Goal: Task Accomplishment & Management: Complete application form

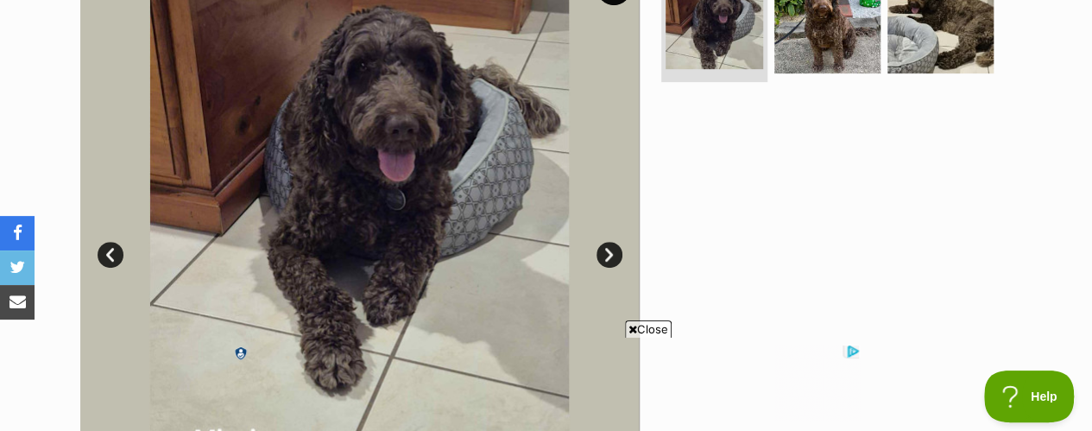
scroll to position [345, 0]
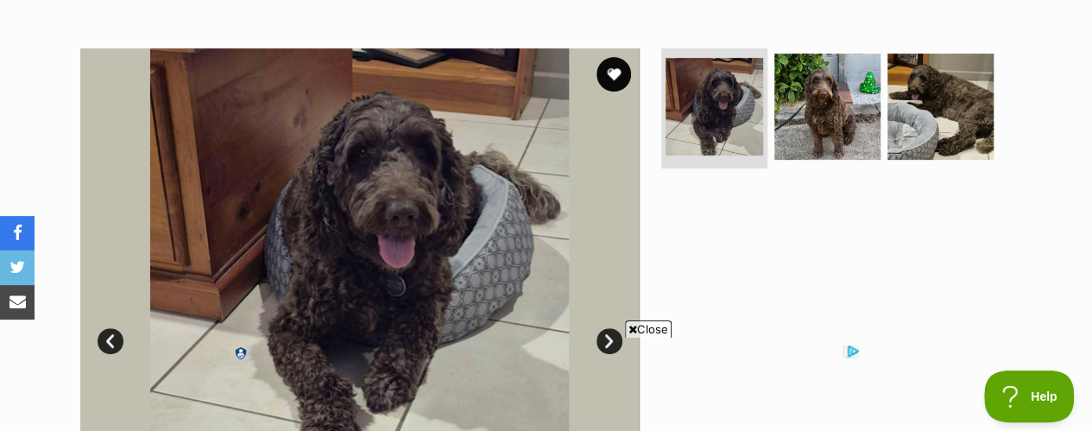
click at [641, 329] on span "Close" at bounding box center [648, 328] width 47 height 17
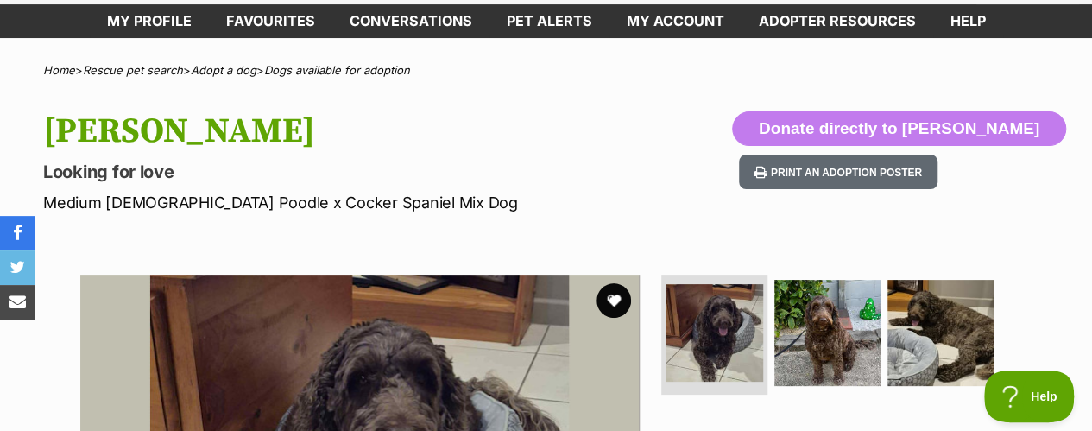
scroll to position [86, 0]
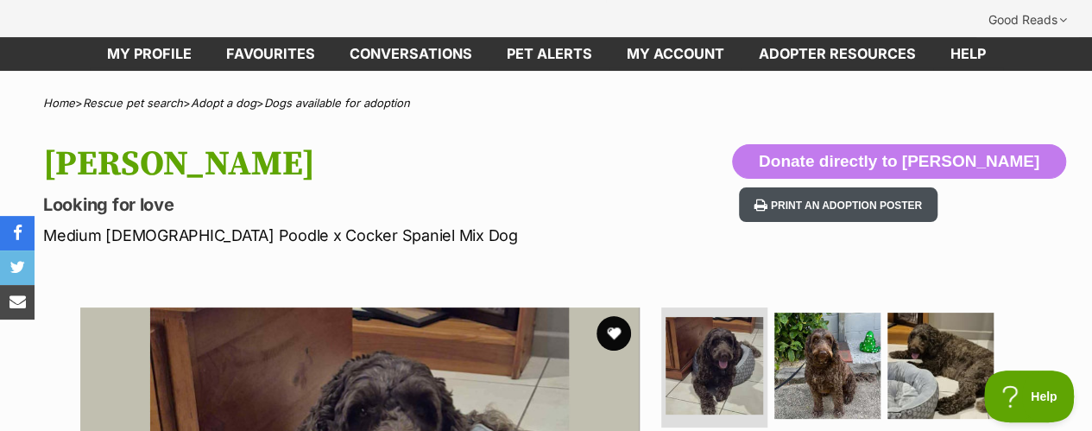
click at [929, 187] on button "Print an adoption poster" at bounding box center [838, 204] width 199 height 35
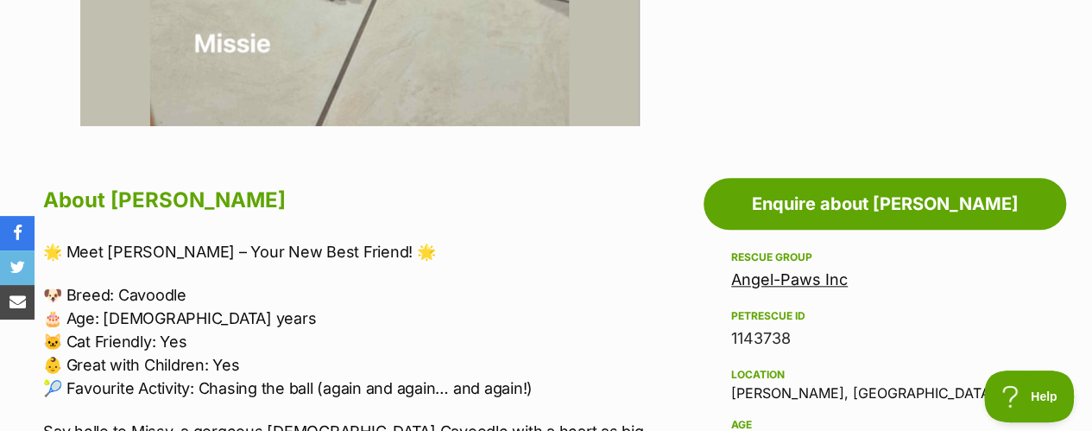
scroll to position [863, 0]
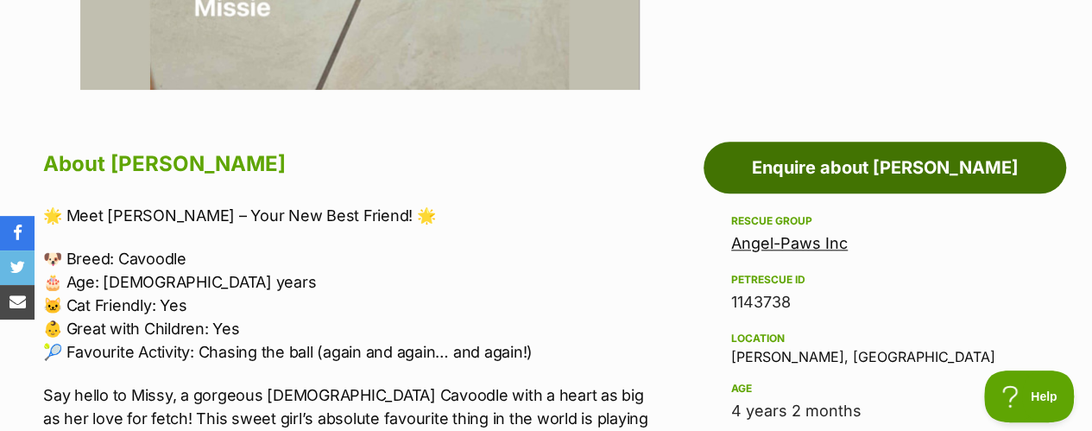
click at [846, 142] on link "Enquire about Missie" at bounding box center [885, 168] width 363 height 52
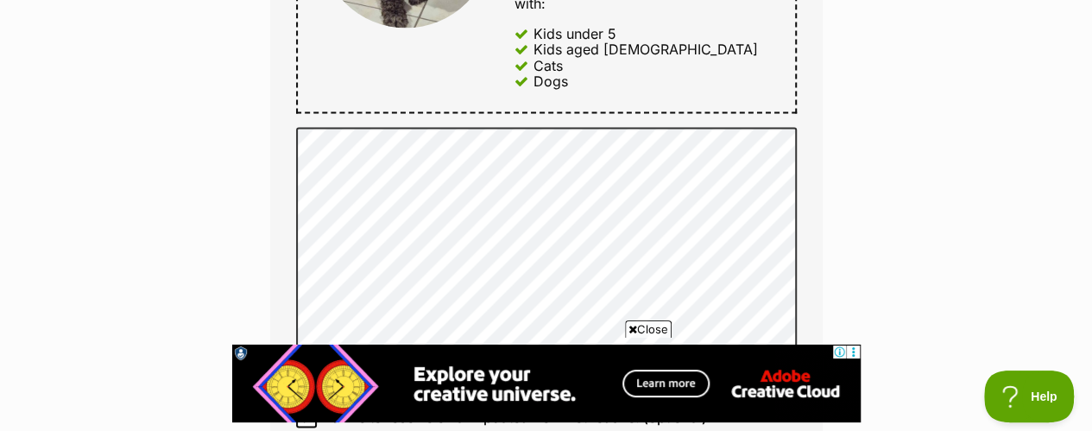
drag, startPoint x: 737, startPoint y: 47, endPoint x: 922, endPoint y: 255, distance: 277.6
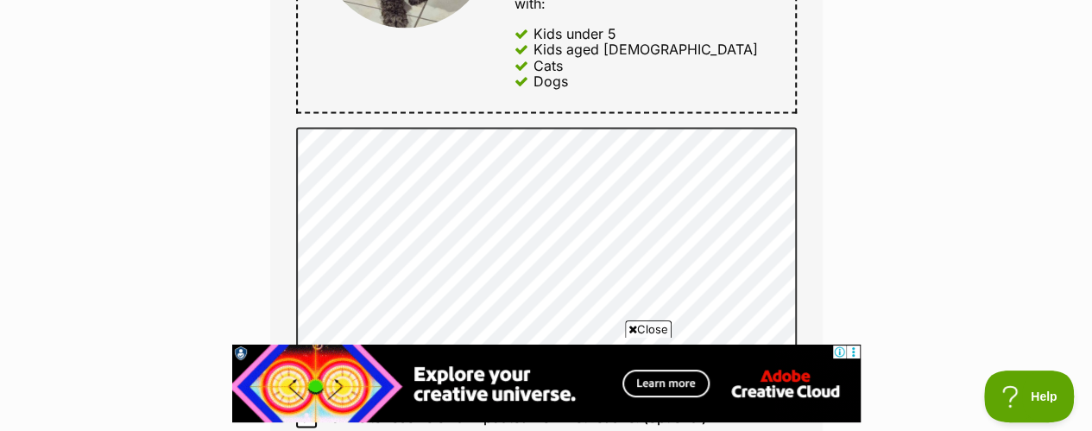
click at [922, 255] on div "Enquire about Missie 0409 746 973 Send an enquiry via the form below or phone u…" at bounding box center [546, 15] width 1092 height 2064
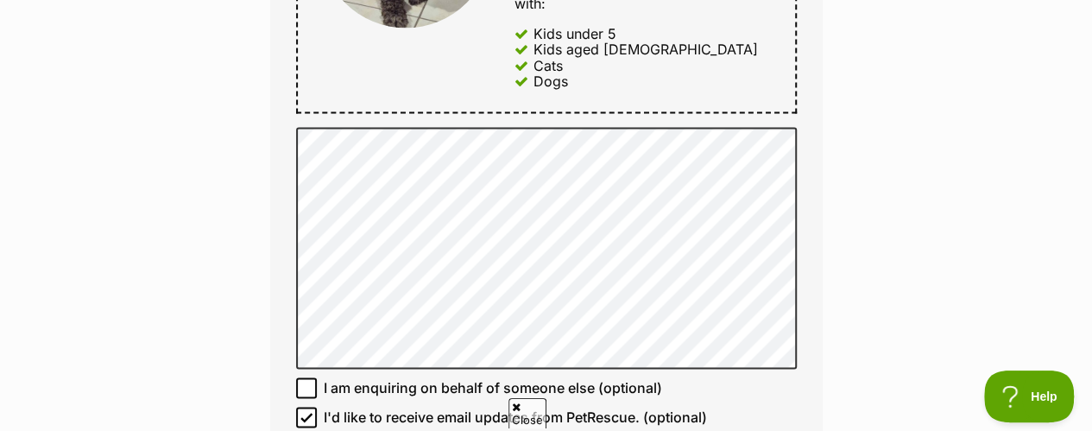
drag, startPoint x: 813, startPoint y: 262, endPoint x: 875, endPoint y: 231, distance: 69.5
click at [898, 223] on div "Enquire about Missie 0409 746 973 Send an enquiry via the form below or phone u…" at bounding box center [546, 15] width 1092 height 2064
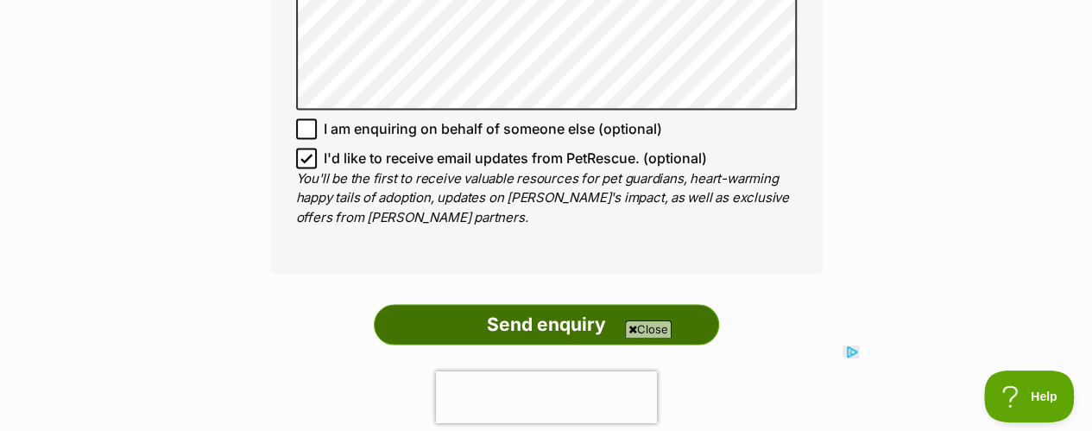
click at [572, 304] on input "Send enquiry" at bounding box center [546, 324] width 345 height 40
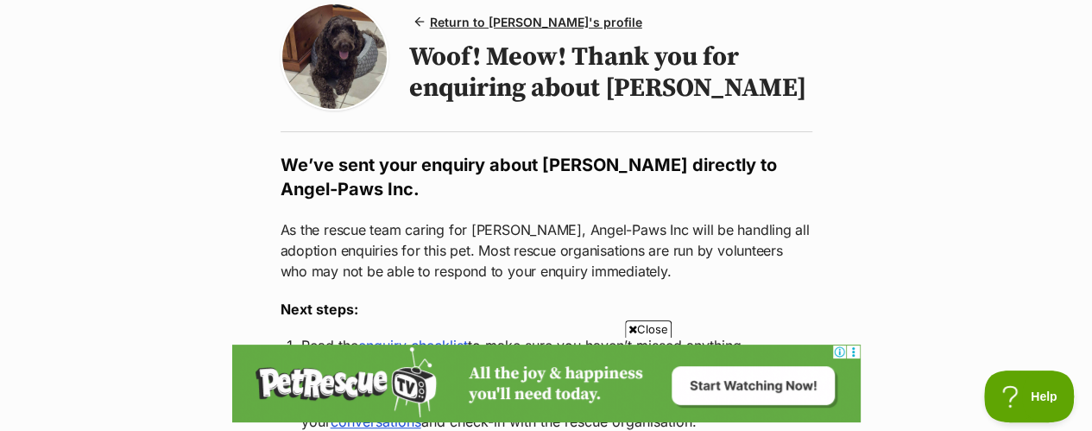
scroll to position [173, 0]
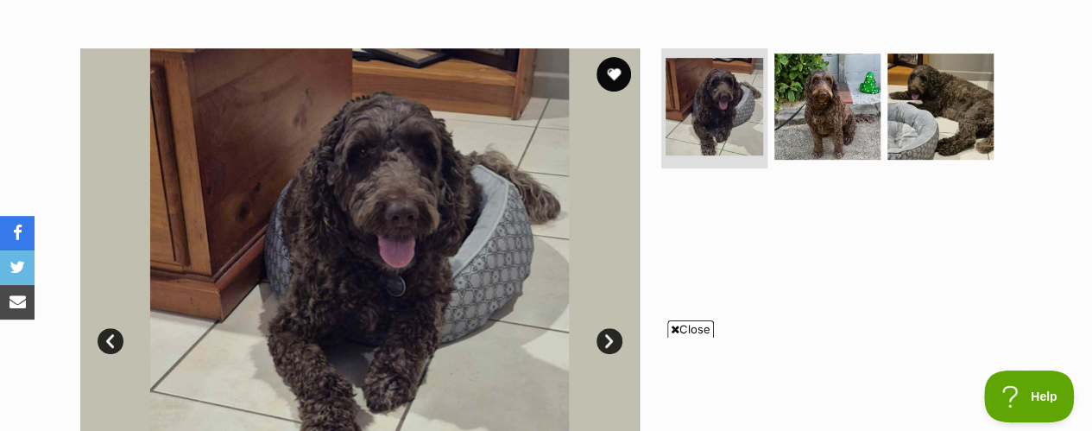
scroll to position [432, 0]
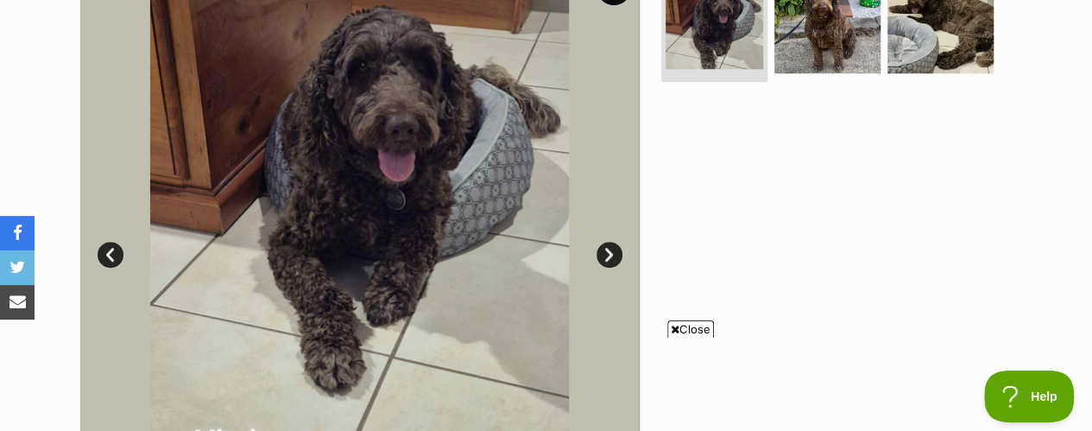
click at [689, 332] on span "Close" at bounding box center [690, 328] width 47 height 17
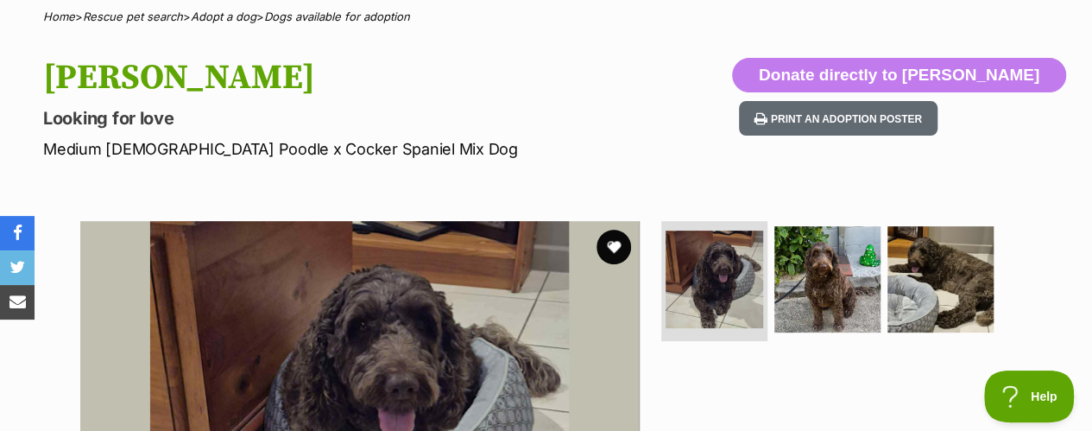
scroll to position [345, 0]
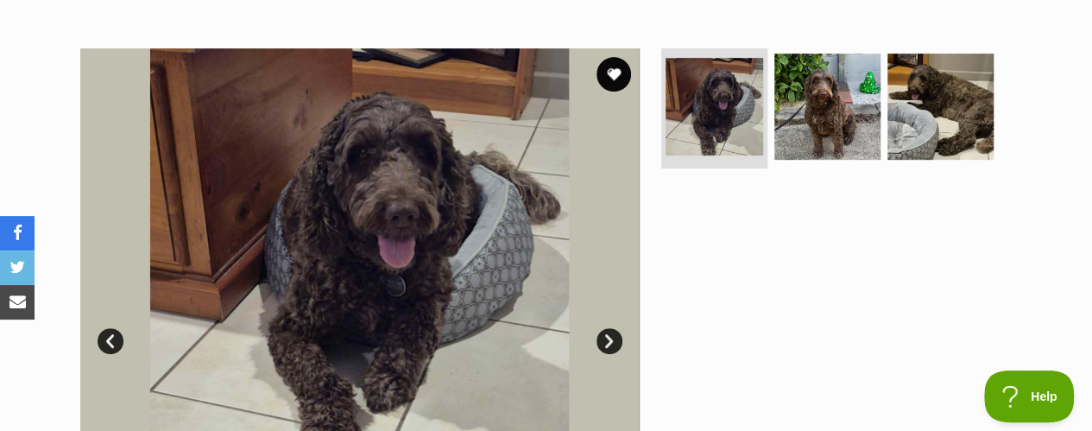
click at [610, 328] on link "Next" at bounding box center [610, 341] width 26 height 26
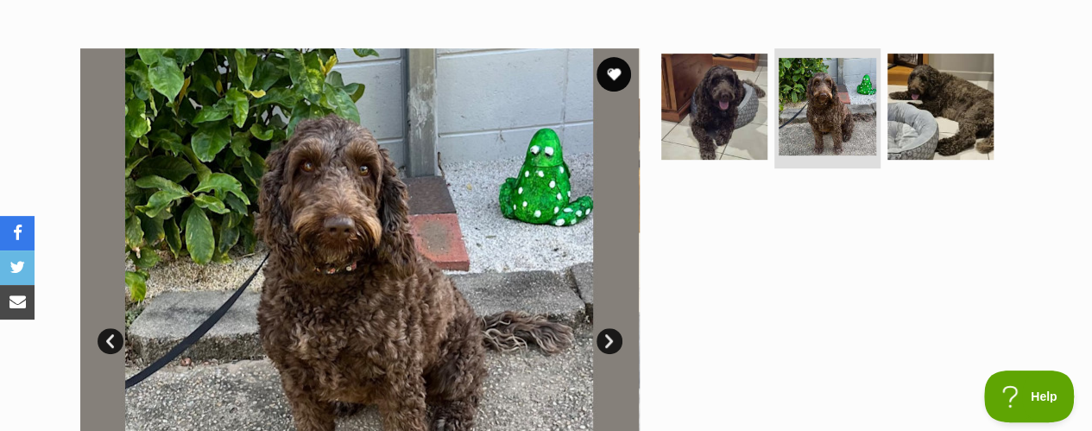
click at [610, 328] on link "Next" at bounding box center [610, 341] width 26 height 26
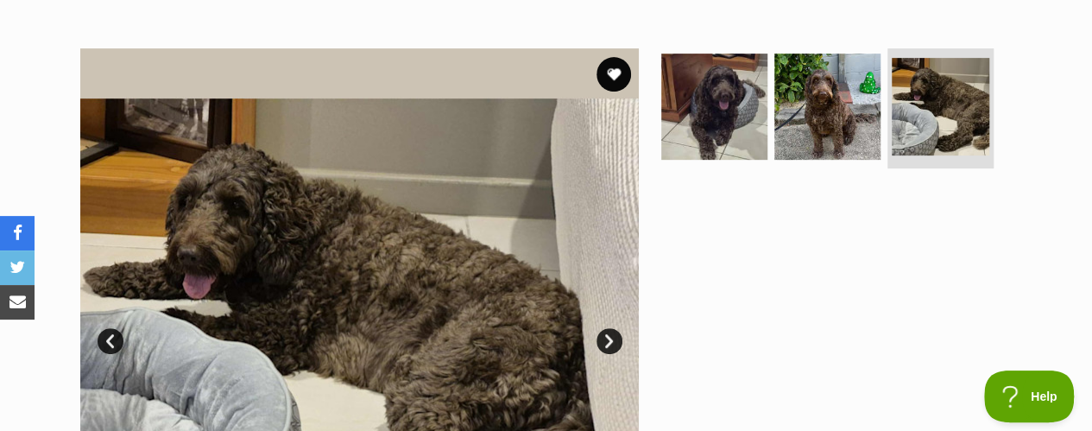
click at [610, 328] on link "Next" at bounding box center [610, 341] width 26 height 26
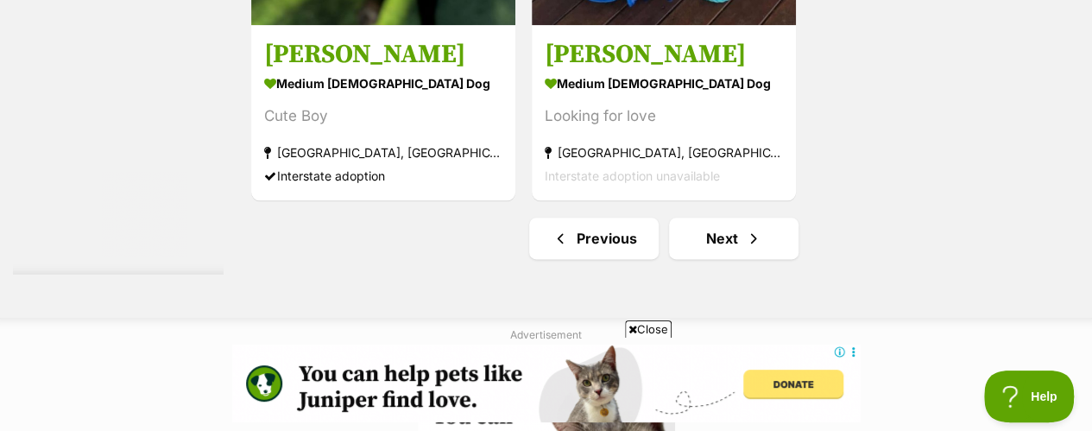
scroll to position [4317, 0]
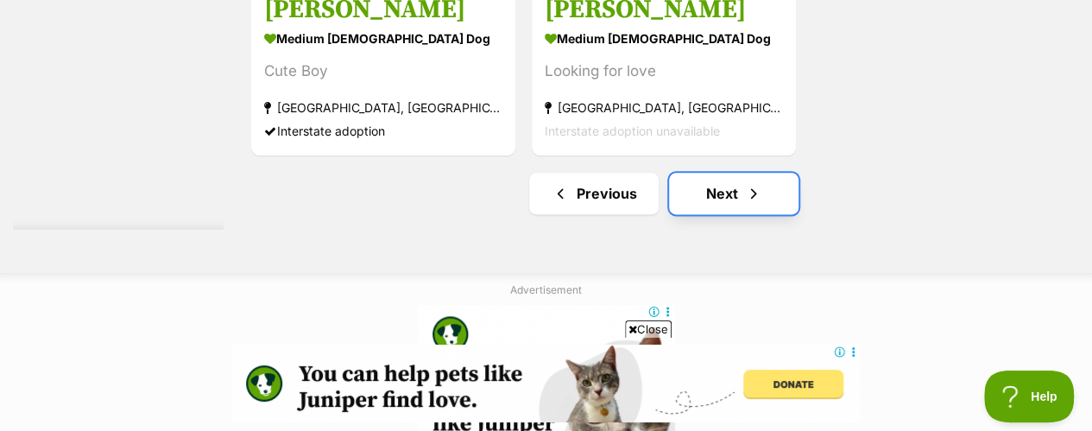
click at [707, 173] on link "Next" at bounding box center [733, 193] width 129 height 41
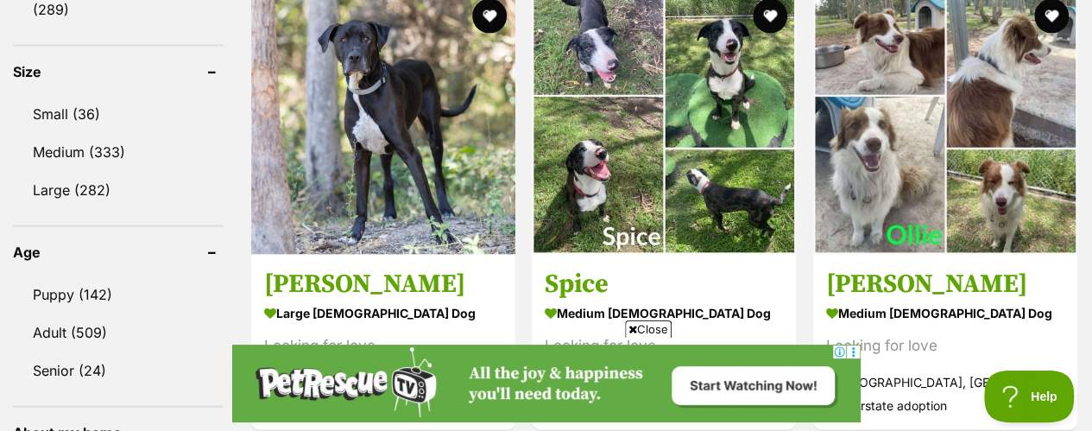
scroll to position [1813, 0]
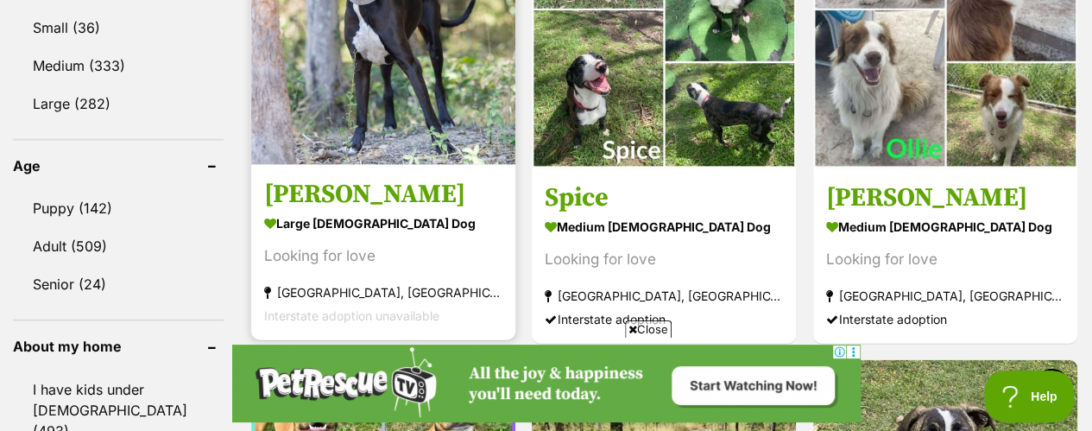
click at [421, 65] on img at bounding box center [383, 33] width 264 height 264
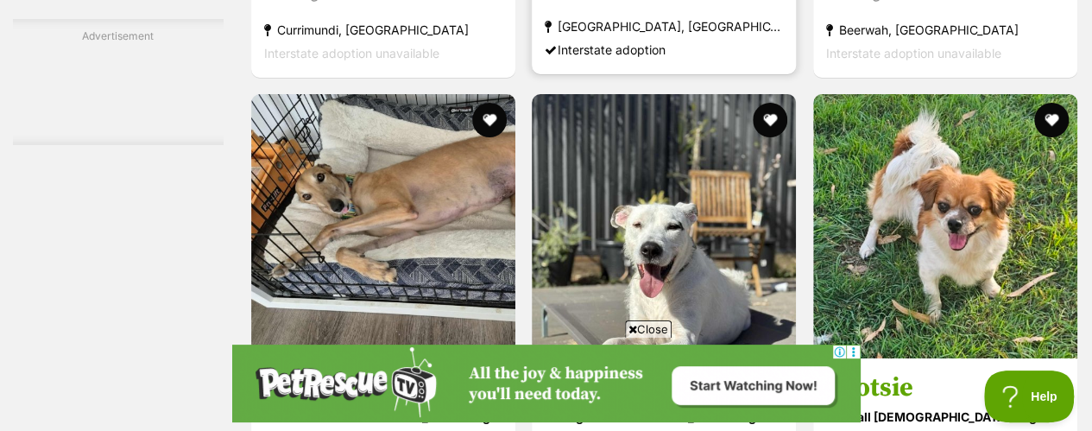
scroll to position [3194, 0]
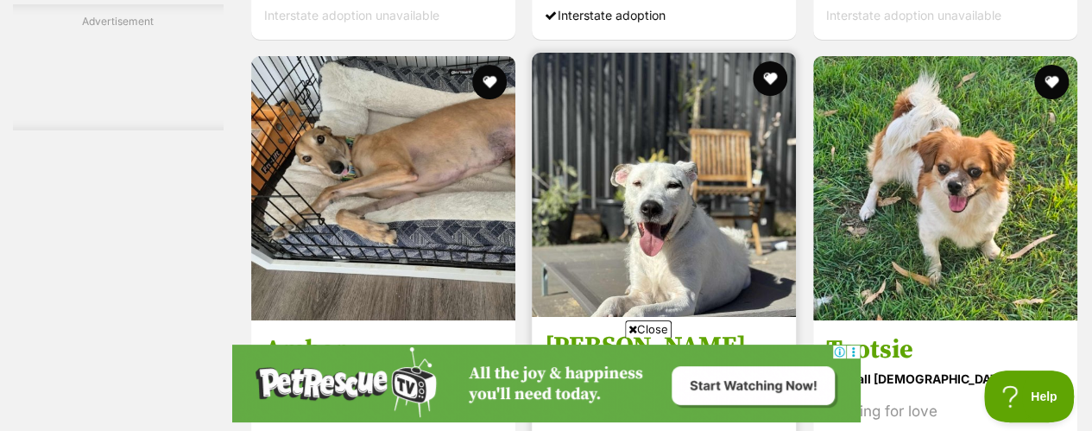
click at [685, 174] on img at bounding box center [664, 185] width 264 height 264
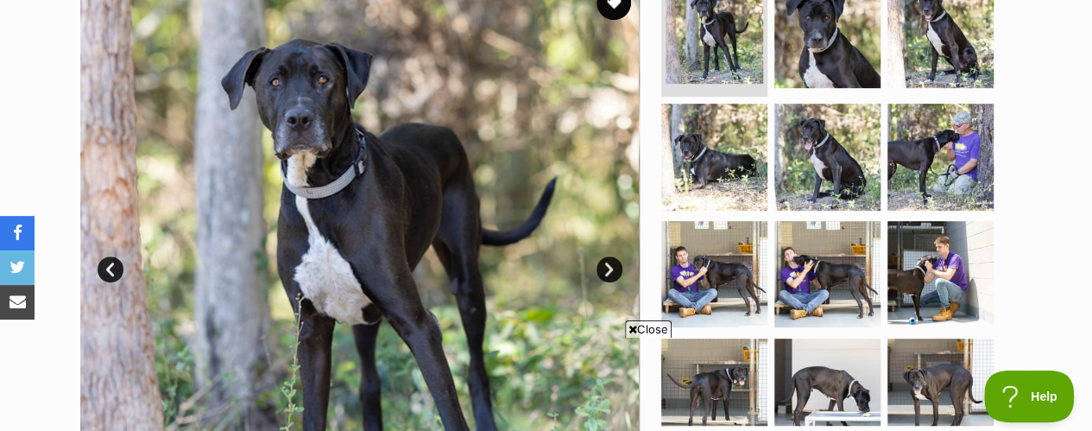
scroll to position [432, 0]
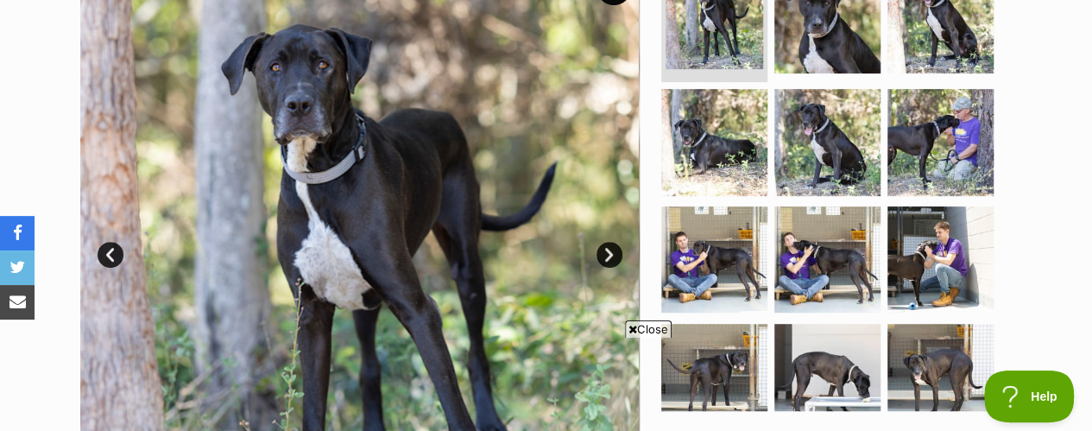
click at [649, 325] on span "Close" at bounding box center [648, 328] width 47 height 17
click at [615, 242] on link "Next" at bounding box center [610, 255] width 26 height 26
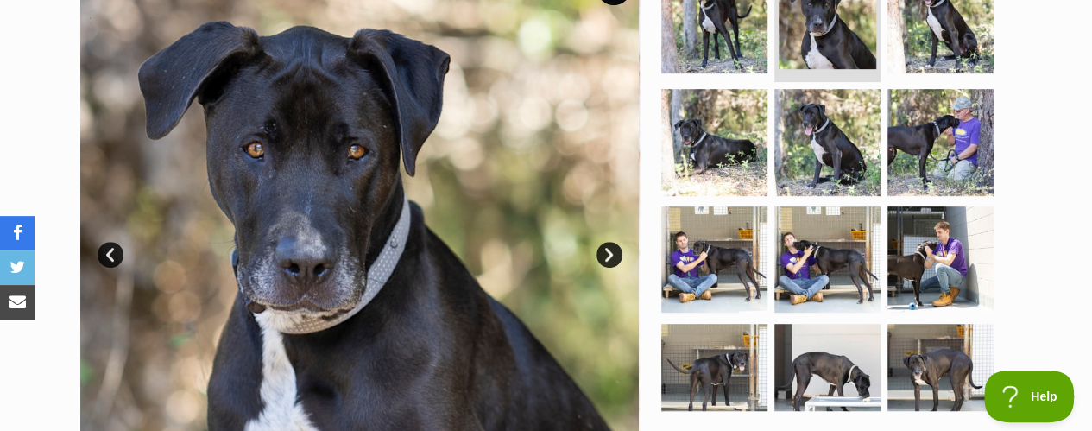
click at [615, 242] on link "Next" at bounding box center [610, 255] width 26 height 26
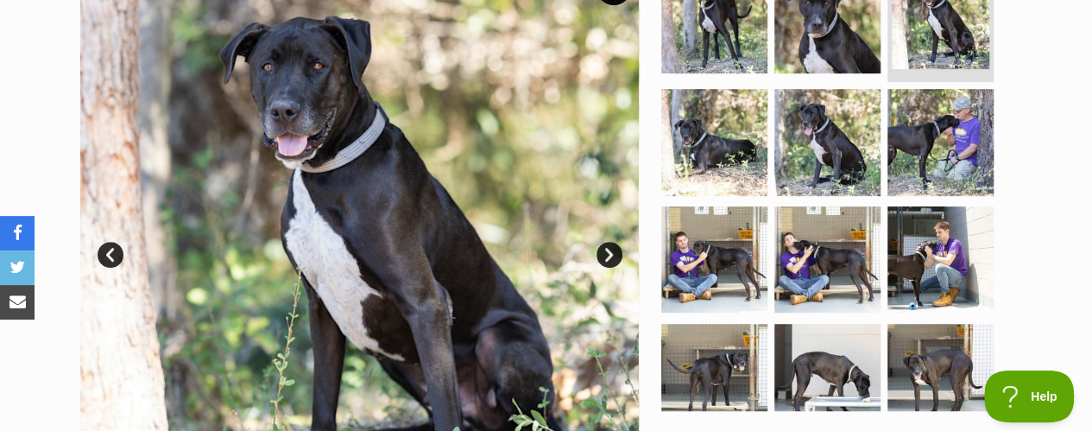
click at [615, 242] on link "Next" at bounding box center [610, 255] width 26 height 26
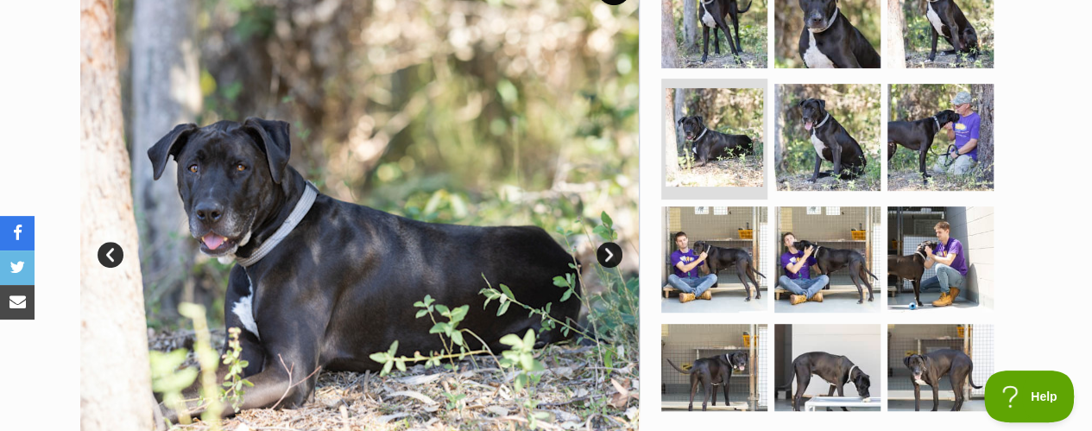
click at [615, 242] on link "Next" at bounding box center [610, 255] width 26 height 26
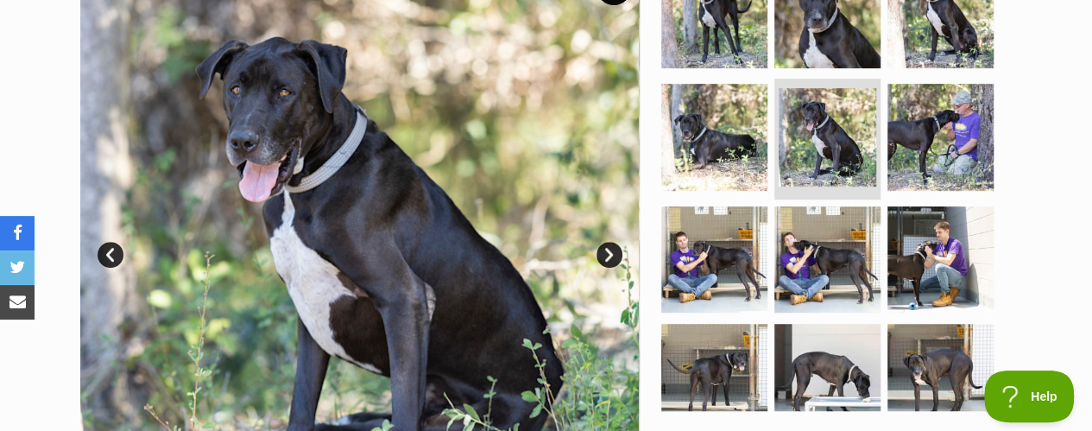
click at [615, 242] on link "Next" at bounding box center [610, 255] width 26 height 26
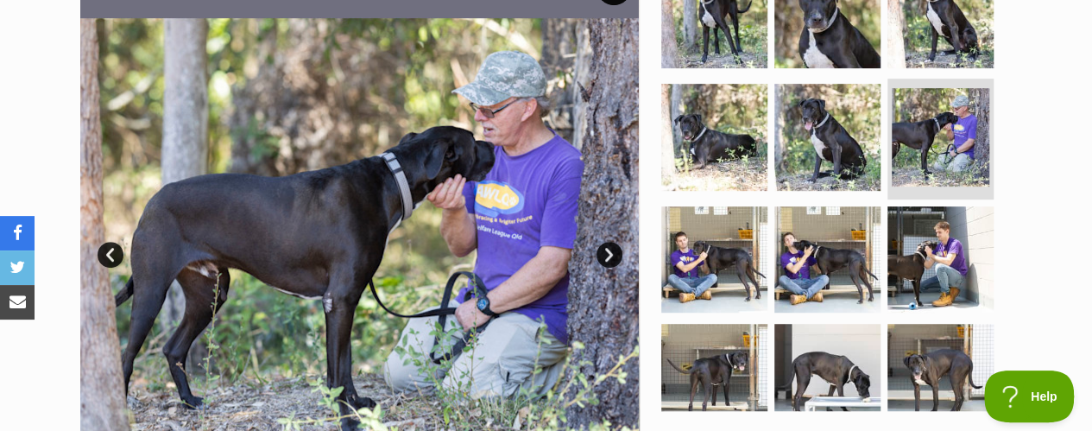
click at [615, 242] on link "Next" at bounding box center [610, 255] width 26 height 26
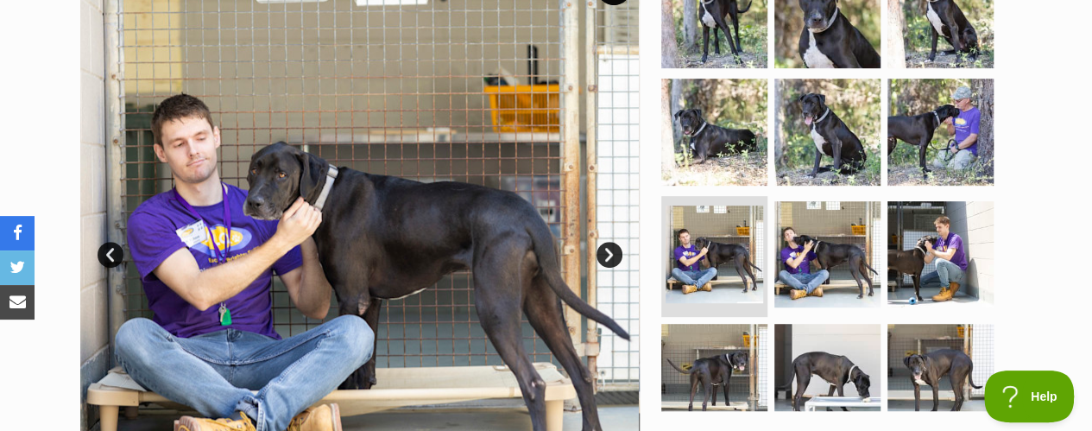
click at [610, 242] on link "Next" at bounding box center [610, 255] width 26 height 26
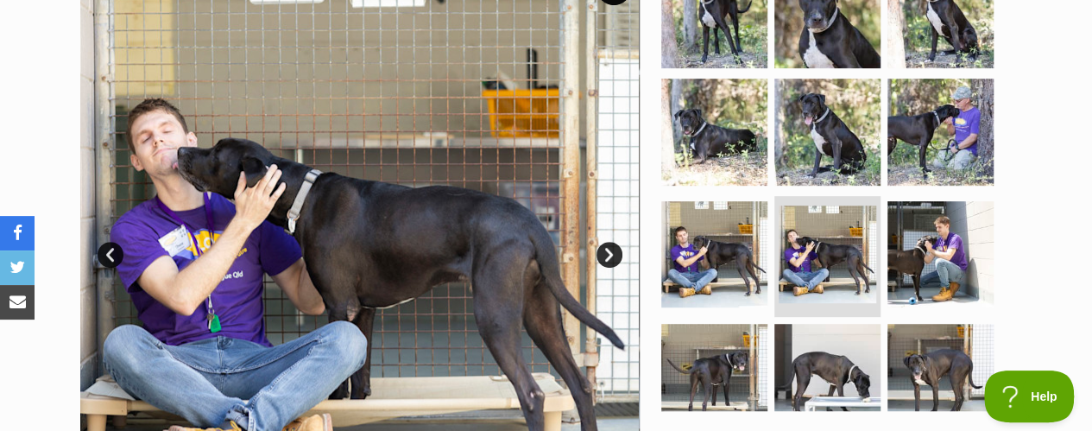
click at [610, 242] on link "Next" at bounding box center [610, 255] width 26 height 26
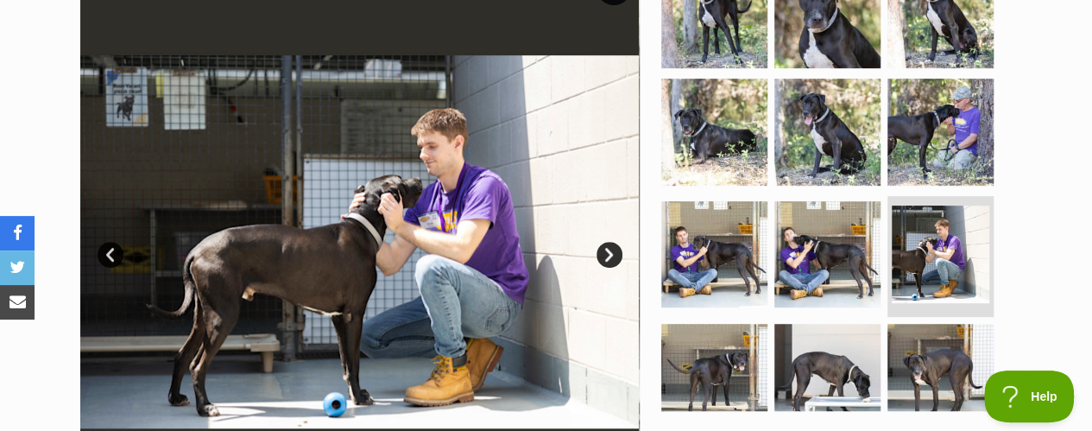
click at [610, 242] on link "Next" at bounding box center [610, 255] width 26 height 26
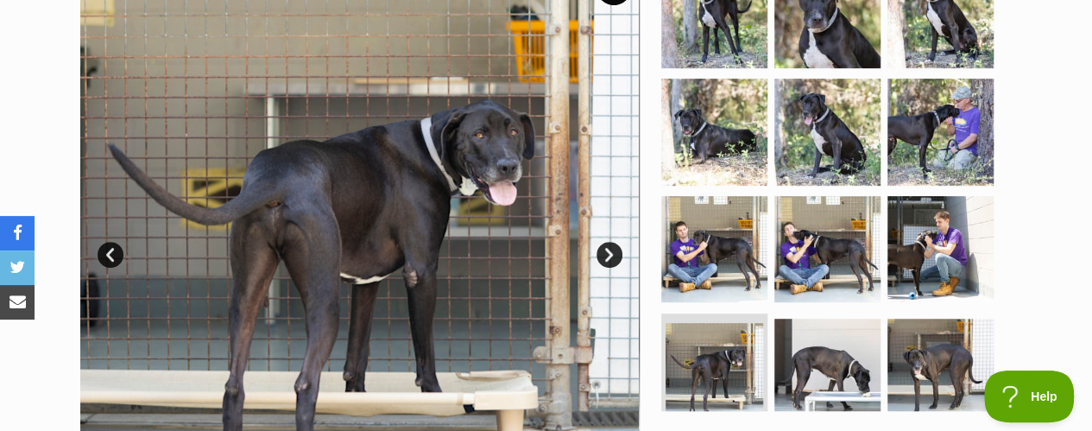
click at [610, 242] on link "Next" at bounding box center [610, 255] width 26 height 26
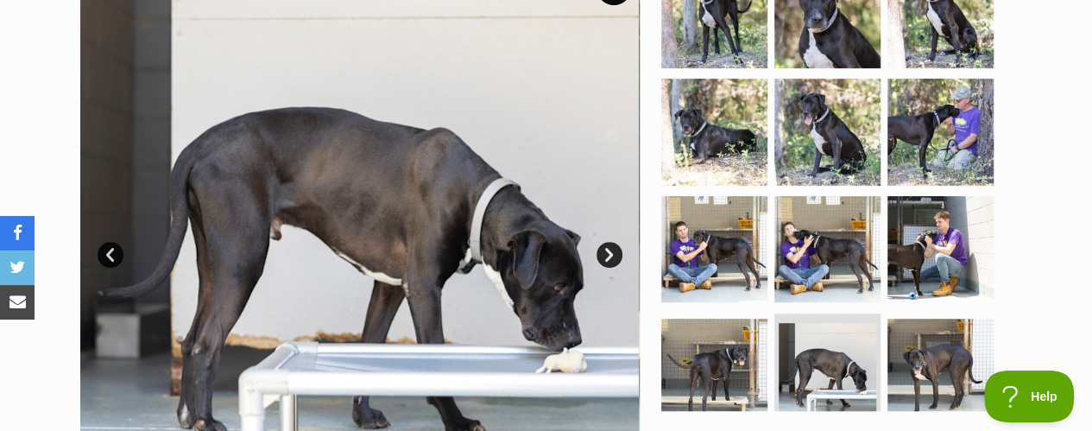
click at [610, 242] on link "Next" at bounding box center [610, 255] width 26 height 26
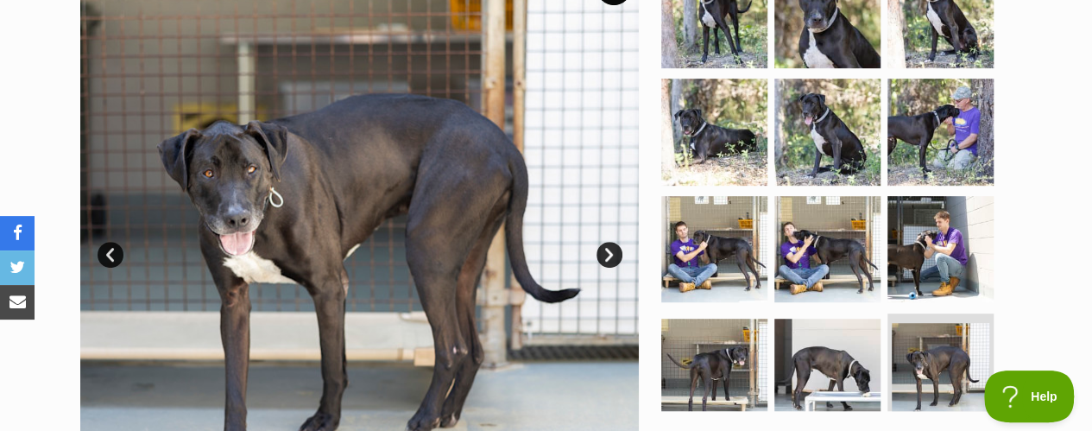
click at [610, 242] on link "Next" at bounding box center [610, 255] width 26 height 26
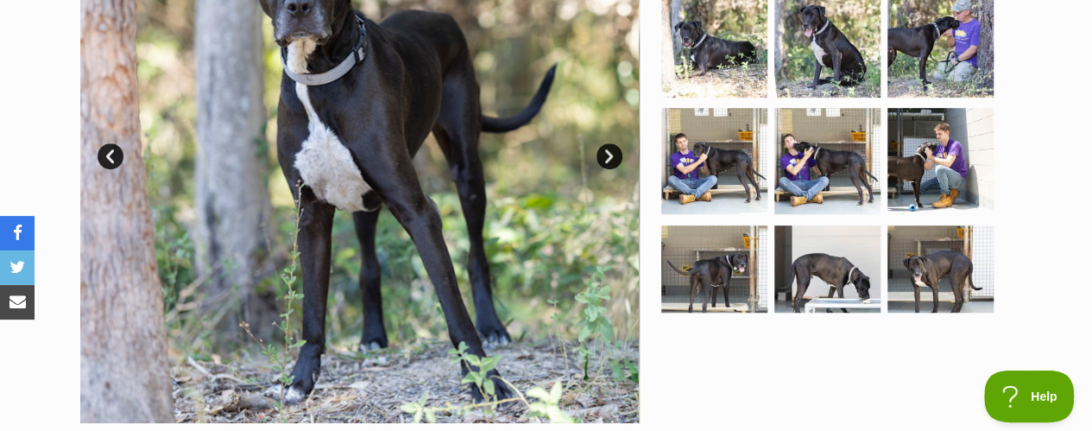
scroll to position [604, 0]
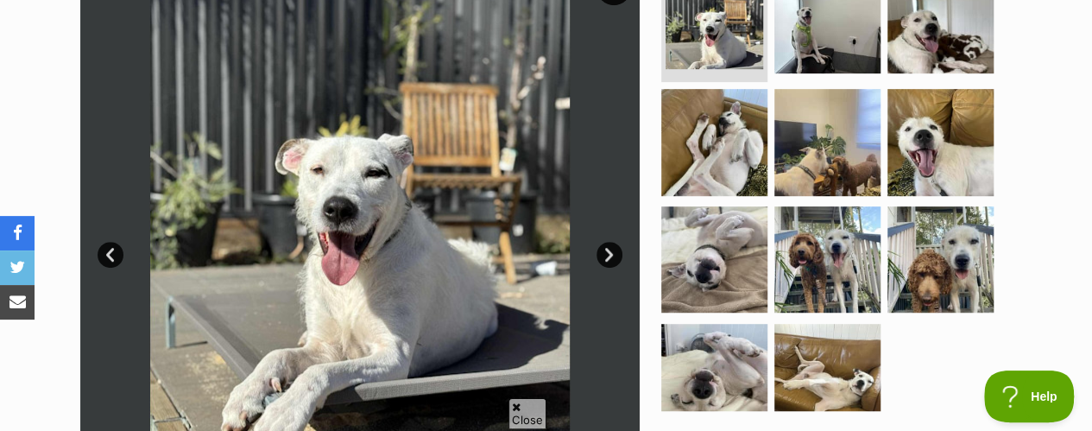
click at [607, 242] on link "Next" at bounding box center [610, 255] width 26 height 26
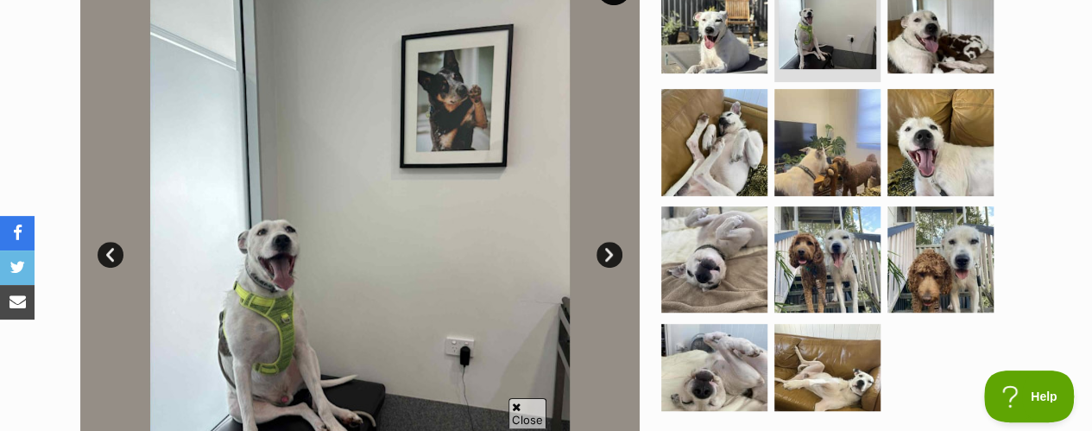
click at [607, 242] on link "Next" at bounding box center [610, 255] width 26 height 26
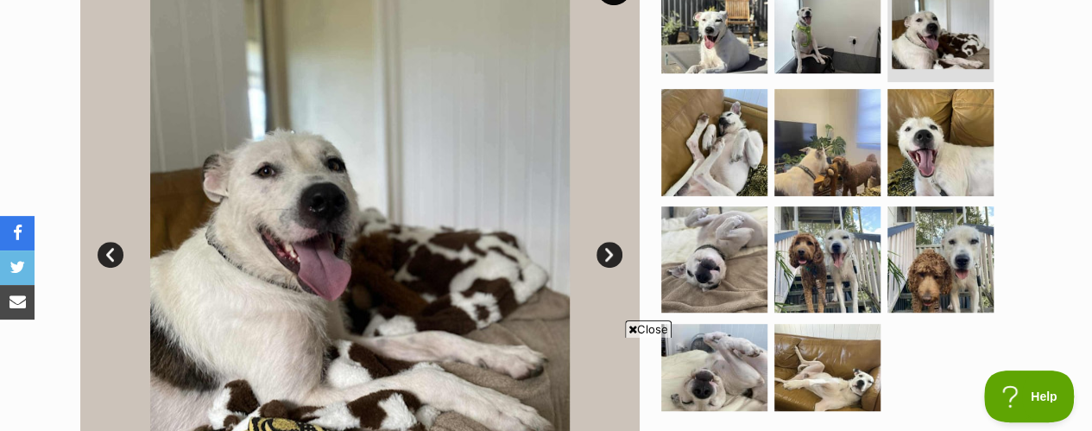
click at [607, 242] on link "Next" at bounding box center [610, 255] width 26 height 26
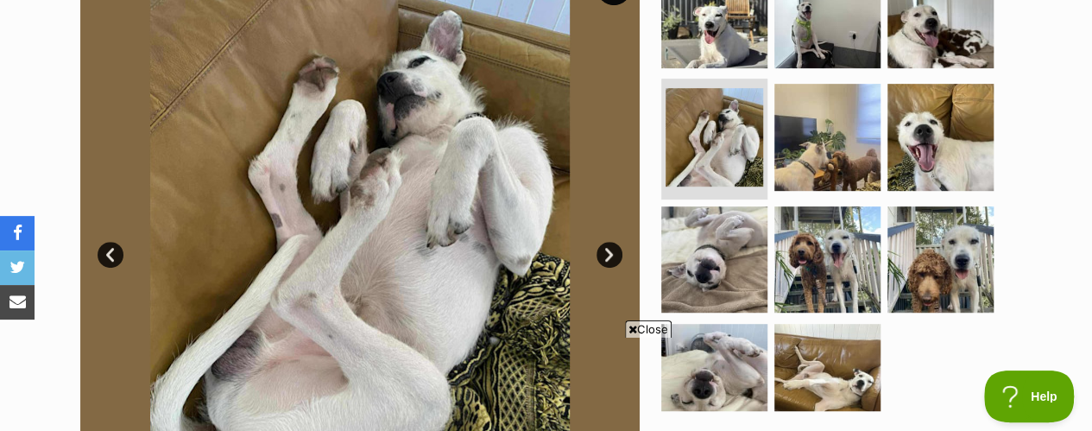
click at [607, 242] on link "Next" at bounding box center [610, 255] width 26 height 26
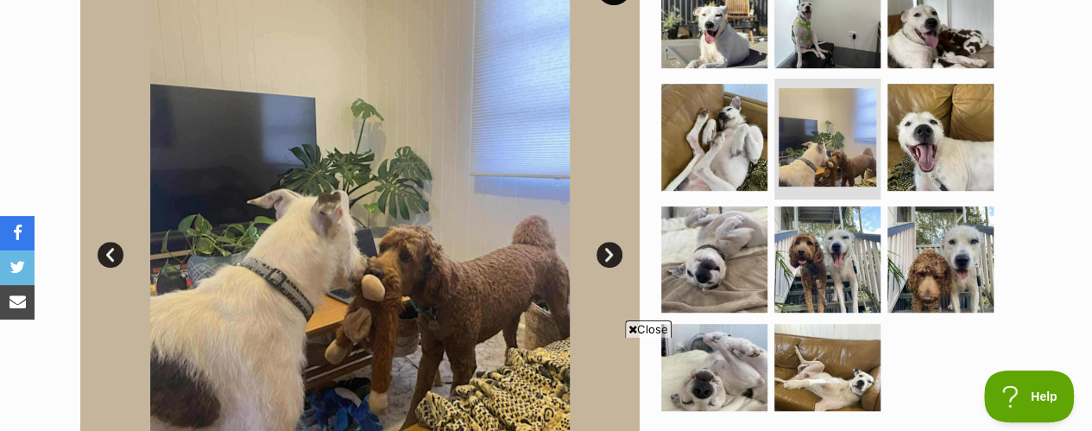
click at [607, 242] on link "Next" at bounding box center [610, 255] width 26 height 26
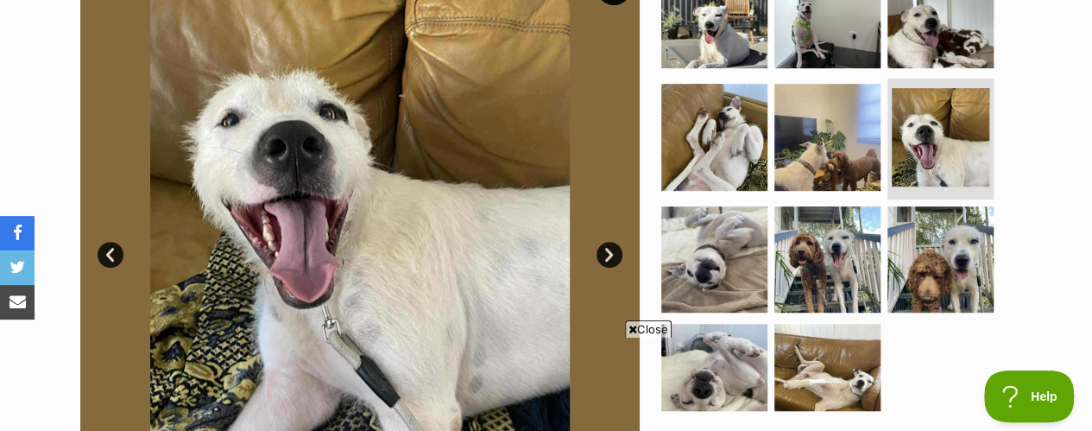
click at [607, 242] on link "Next" at bounding box center [610, 255] width 26 height 26
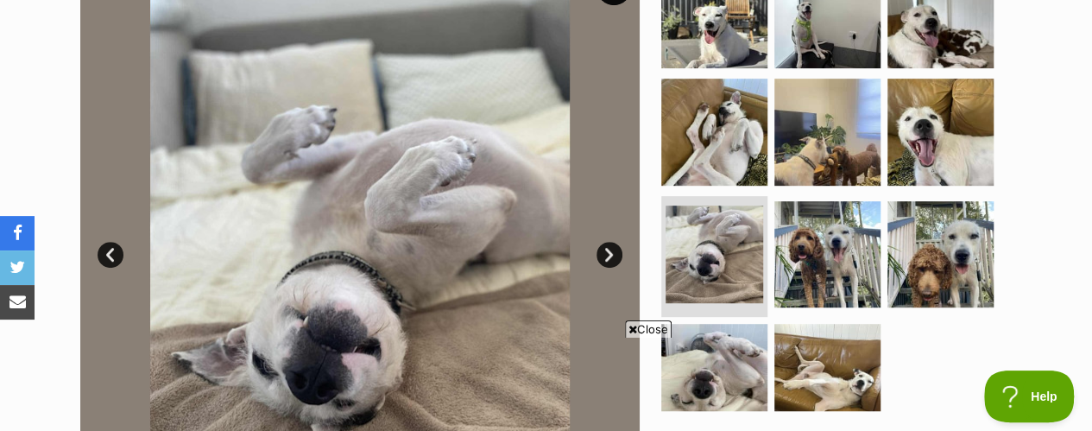
click at [607, 242] on link "Next" at bounding box center [610, 255] width 26 height 26
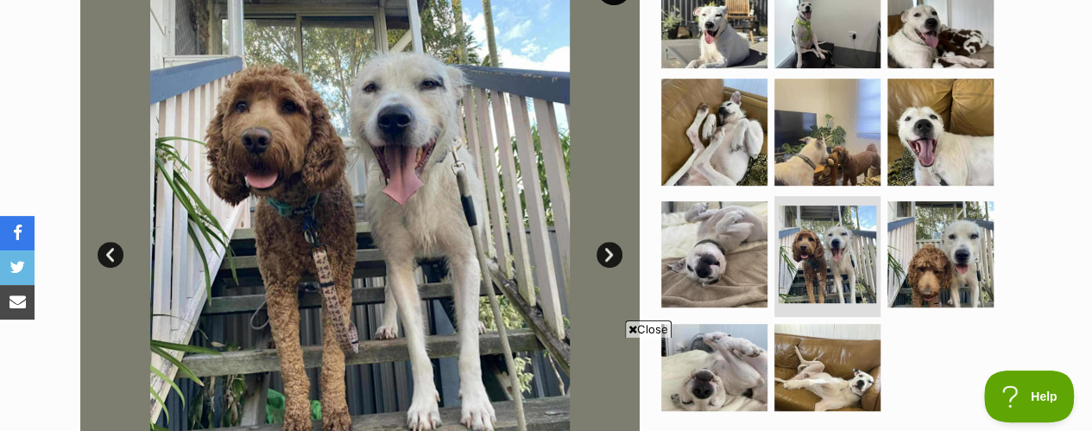
click at [607, 242] on link "Next" at bounding box center [610, 255] width 26 height 26
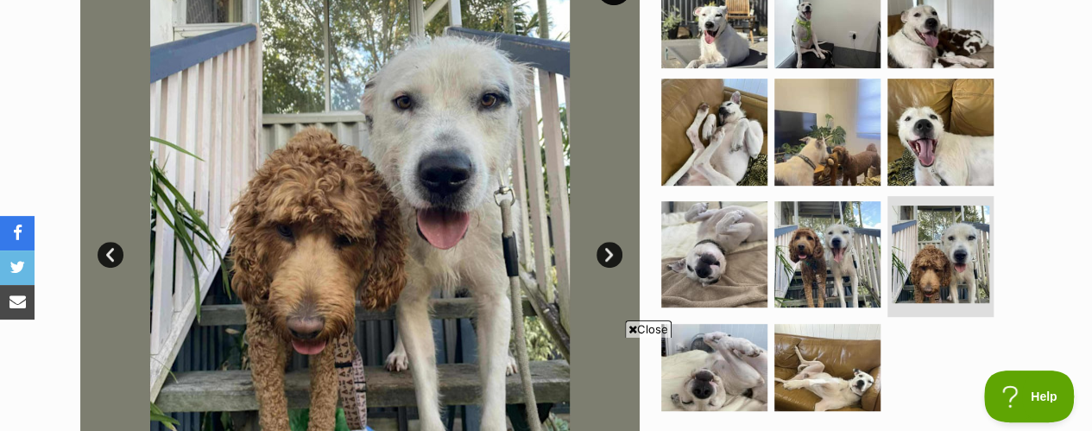
click at [607, 242] on link "Next" at bounding box center [610, 255] width 26 height 26
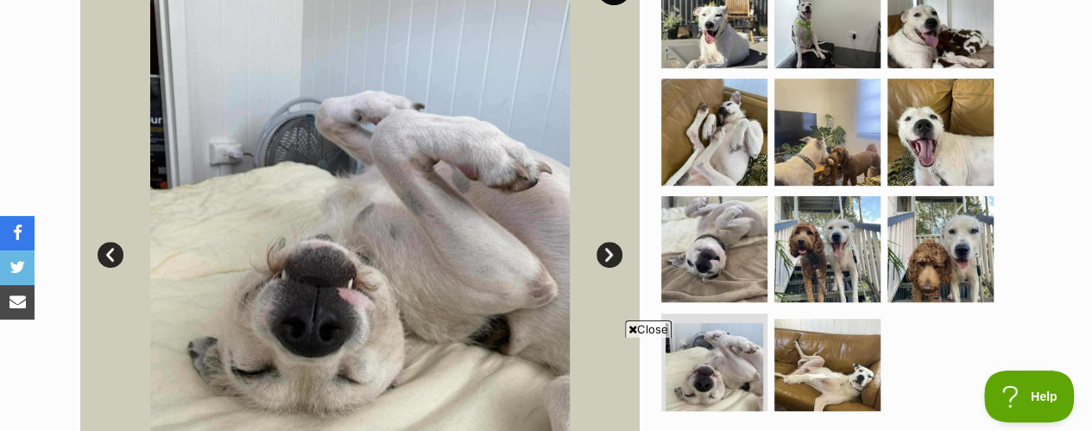
click at [607, 242] on link "Next" at bounding box center [610, 255] width 26 height 26
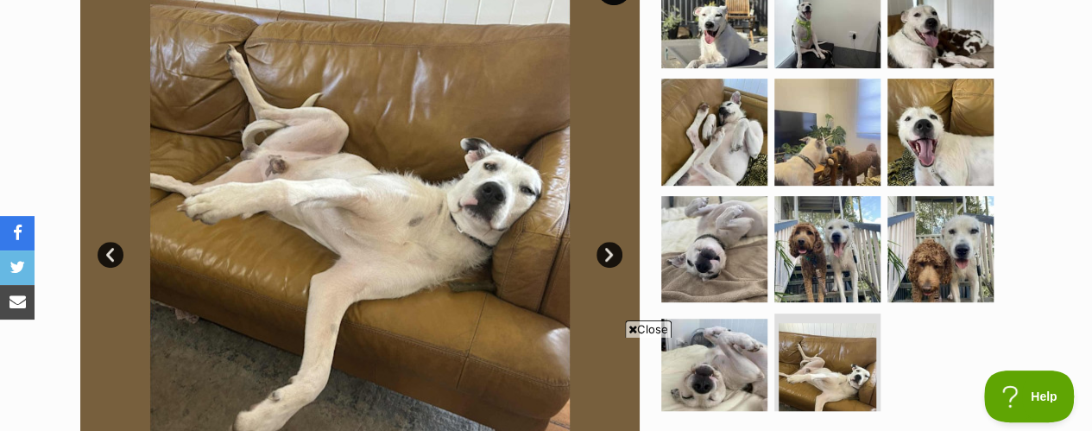
click at [607, 242] on link "Next" at bounding box center [610, 255] width 26 height 26
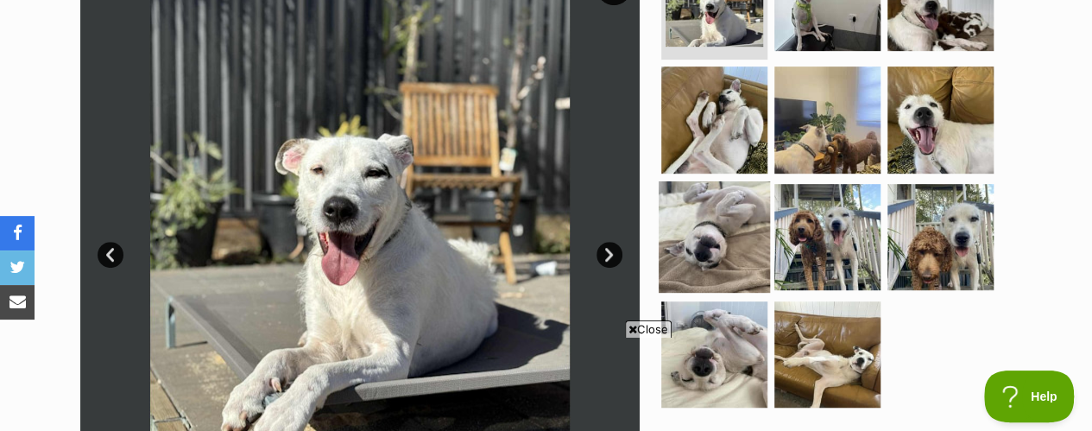
scroll to position [35, 0]
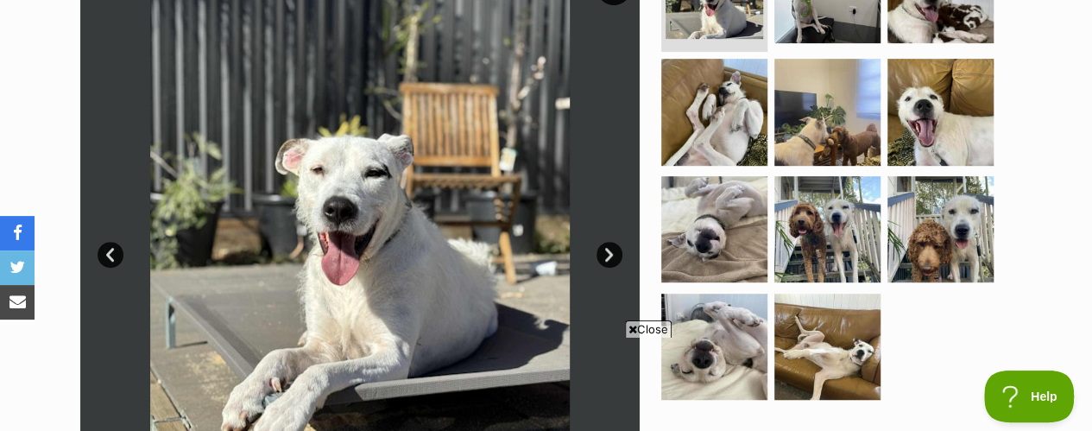
click at [660, 326] on span "Close" at bounding box center [648, 328] width 47 height 17
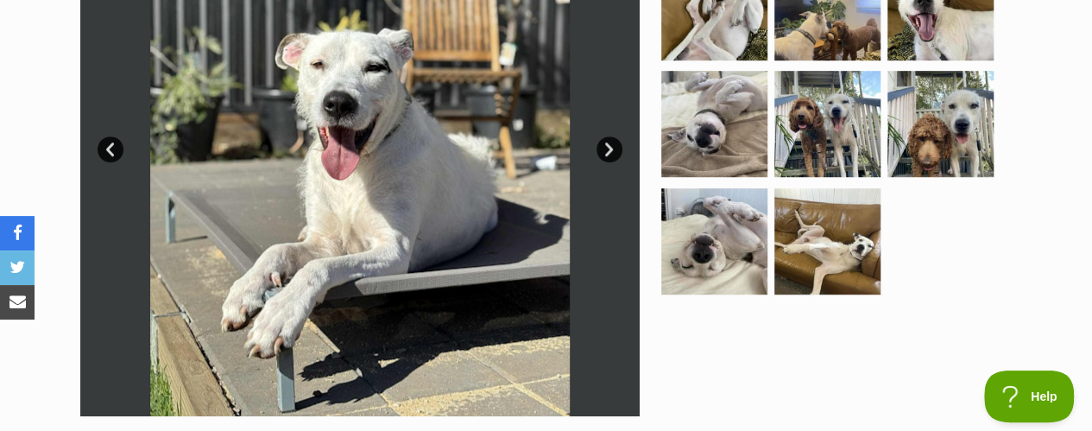
scroll to position [432, 0]
